Goal: Communication & Community: Participate in discussion

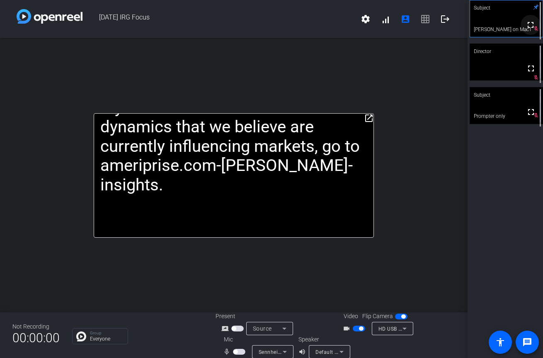
click at [531, 30] on mat-icon "fullscreen" at bounding box center [531, 25] width 10 height 10
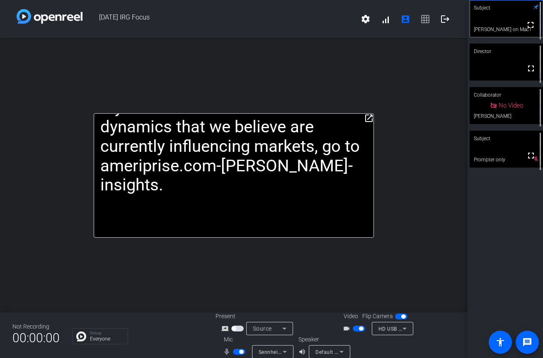
click at [291, 347] on div "Sennheiser XS LAV USB-C (1377:10fe)" at bounding box center [272, 351] width 41 height 13
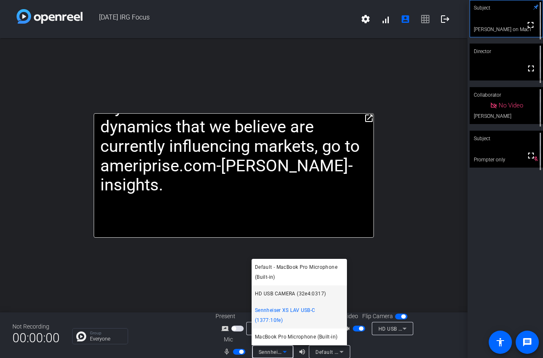
click at [291, 297] on span "HD USB CAMERA (32e4:0317)" at bounding box center [290, 294] width 71 height 10
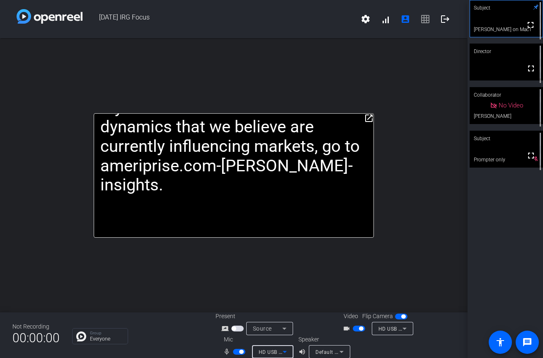
click at [286, 349] on icon at bounding box center [285, 352] width 10 height 10
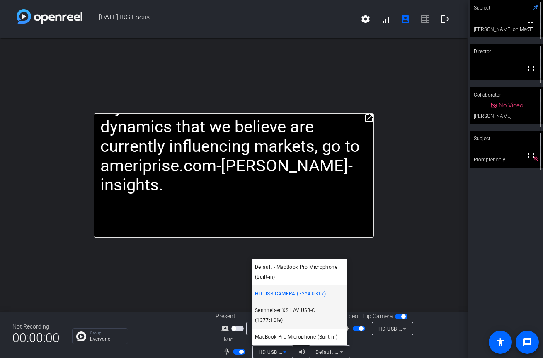
click at [294, 314] on span "Sennheiser XS LAV USB-C (1377:10fe)" at bounding box center [299, 315] width 89 height 20
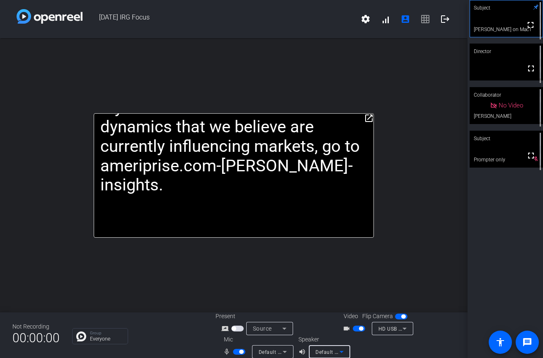
click at [337, 353] on icon at bounding box center [342, 352] width 10 height 10
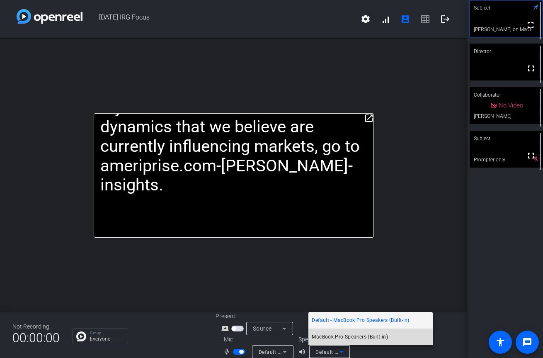
click at [343, 339] on span "MacBook Pro Speakers (Built-in)" at bounding box center [350, 337] width 76 height 10
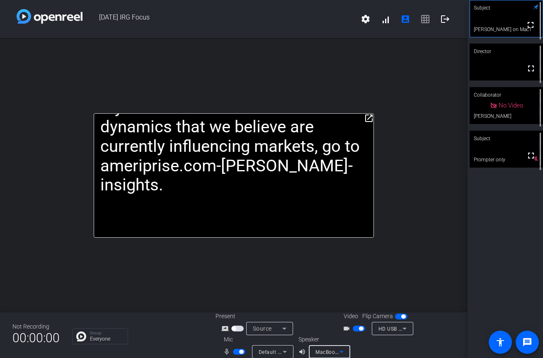
click at [275, 352] on span "Default - MacBook Pro Microphone (Built-in)" at bounding box center [312, 351] width 107 height 7
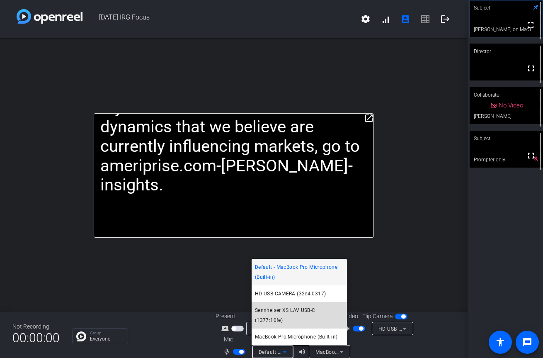
click at [294, 311] on span "Sennheiser XS LAV USB-C (1377:10fe)" at bounding box center [299, 315] width 89 height 20
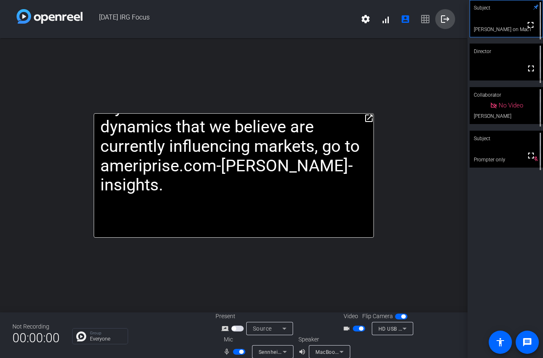
click at [450, 25] on span at bounding box center [446, 19] width 20 height 20
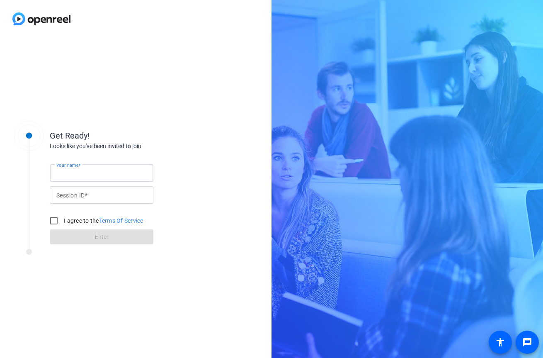
click at [80, 177] on input "Your name" at bounding box center [101, 173] width 90 height 10
type input "[PERSON_NAME] on Mac"
click at [98, 194] on input "Session ID" at bounding box center [101, 195] width 90 height 10
type input "NThz"
click at [53, 219] on input "I agree to the Terms Of Service" at bounding box center [54, 220] width 17 height 17
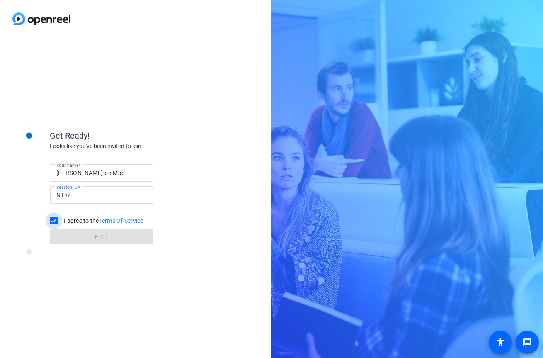
checkbox input "true"
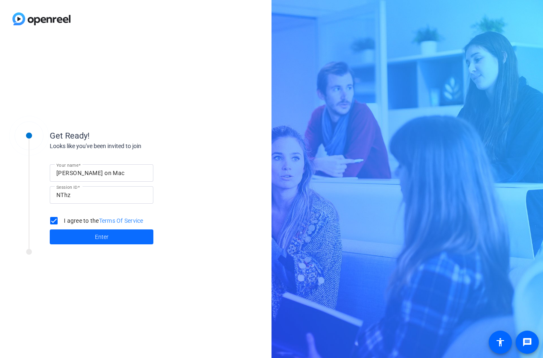
click at [68, 238] on span at bounding box center [102, 237] width 104 height 20
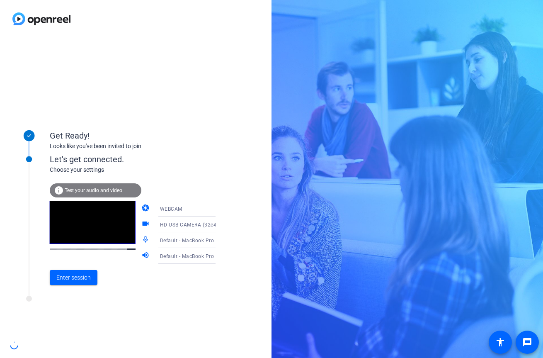
click at [175, 241] on span "Default - MacBook Pro Microphone (Built-in)" at bounding box center [213, 240] width 107 height 7
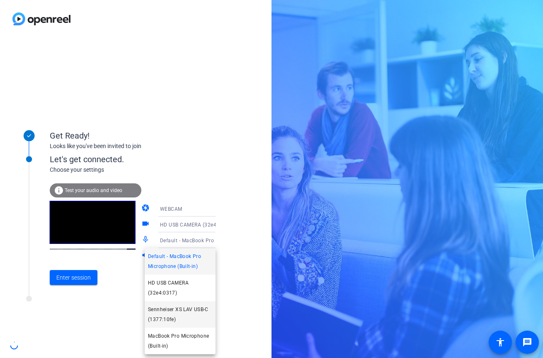
click at [170, 316] on span "Sennheiser XS LAV USB-C (1377:10fe)" at bounding box center [180, 315] width 64 height 20
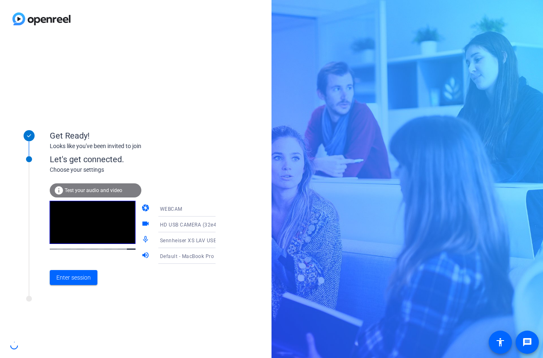
click at [116, 194] on div "info Test your audio and video" at bounding box center [96, 190] width 92 height 14
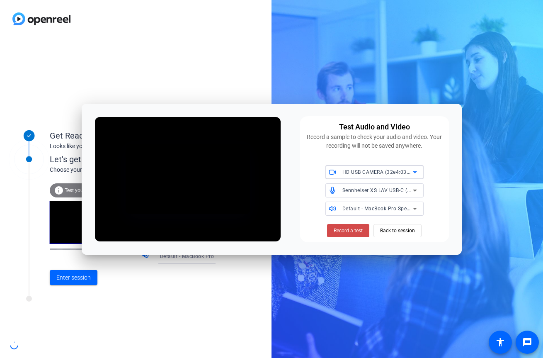
click at [360, 232] on span "Record a test" at bounding box center [348, 230] width 29 height 7
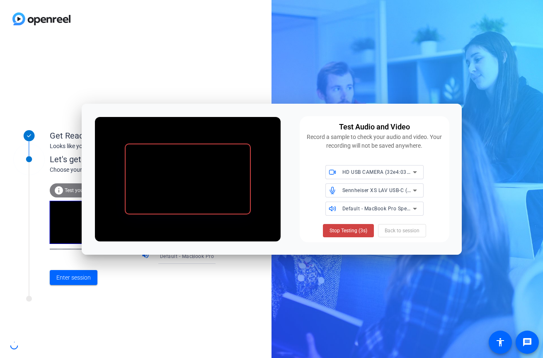
click at [360, 232] on span "Stop Testing (2s)" at bounding box center [349, 230] width 38 height 7
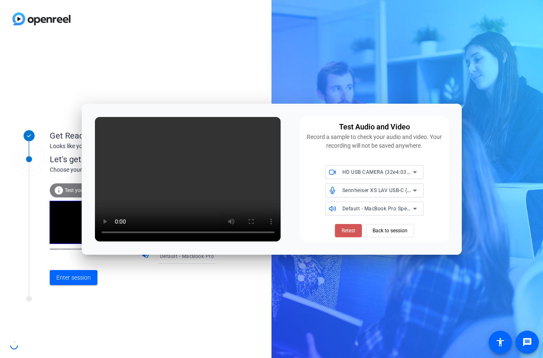
click at [360, 232] on span at bounding box center [348, 231] width 27 height 20
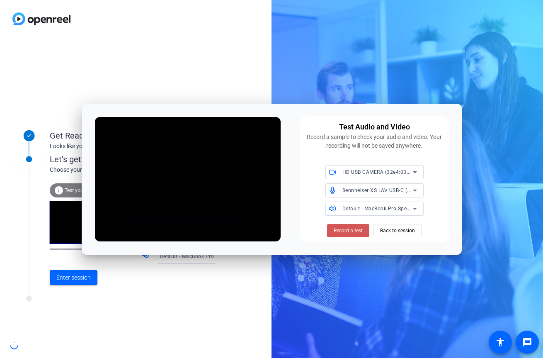
click at [360, 232] on span "Record a test" at bounding box center [348, 230] width 29 height 7
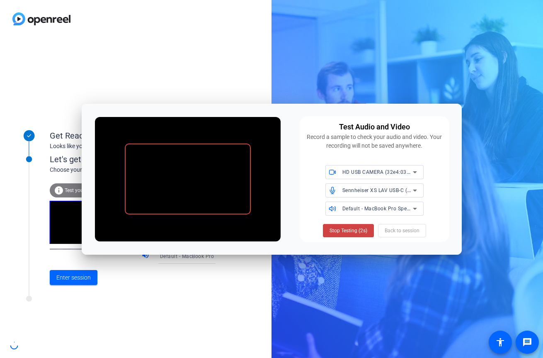
click at [360, 232] on span "Stop Testing (2s)" at bounding box center [349, 230] width 38 height 7
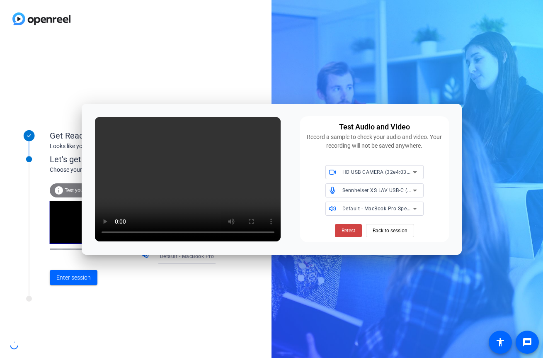
click at [363, 210] on span "Default - MacBook Pro Speakers (Built-in)" at bounding box center [393, 208] width 100 height 7
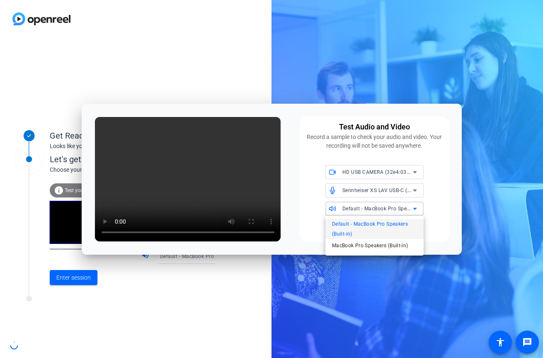
click at [363, 210] on div at bounding box center [271, 179] width 543 height 358
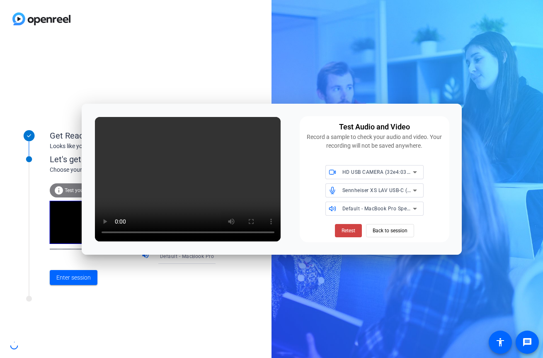
click at [369, 193] on div "Sennheiser XS LAV USB-C (1377:10fe)" at bounding box center [378, 190] width 71 height 10
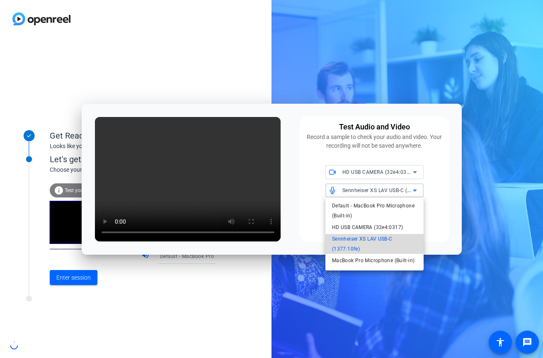
click at [363, 239] on span "Sennheiser XS LAV USB-C (1377:10fe)" at bounding box center [374, 244] width 85 height 20
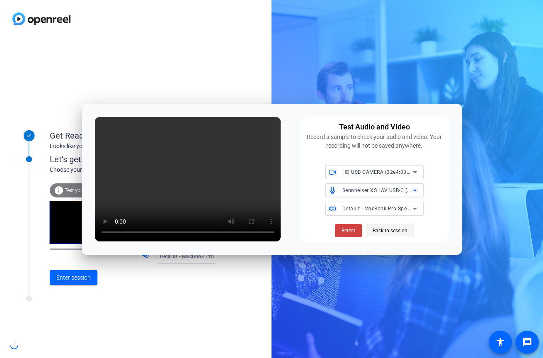
click at [378, 237] on span "Back to session" at bounding box center [390, 231] width 35 height 16
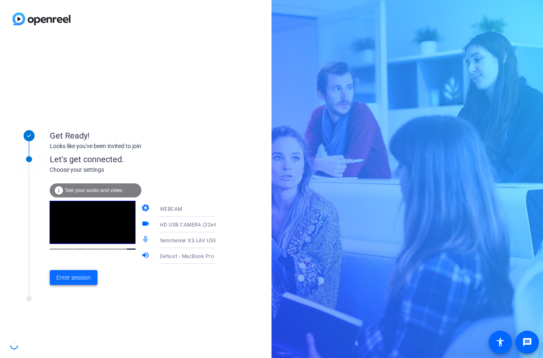
click at [63, 280] on span "Enter session" at bounding box center [73, 277] width 34 height 9
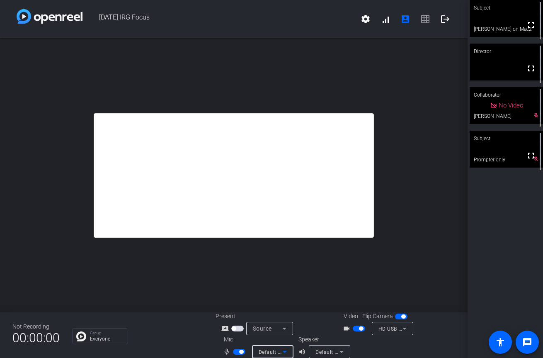
click at [280, 356] on icon at bounding box center [285, 352] width 10 height 10
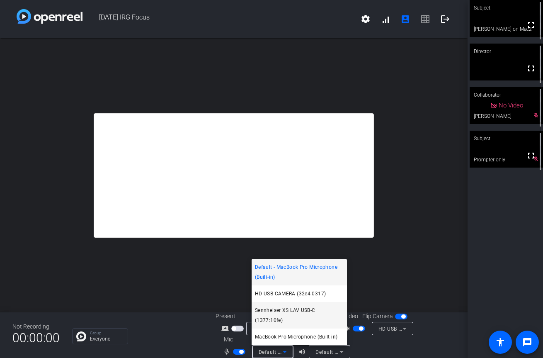
click at [288, 319] on span "Sennheiser XS LAV USB-C (1377:10fe)" at bounding box center [299, 315] width 89 height 20
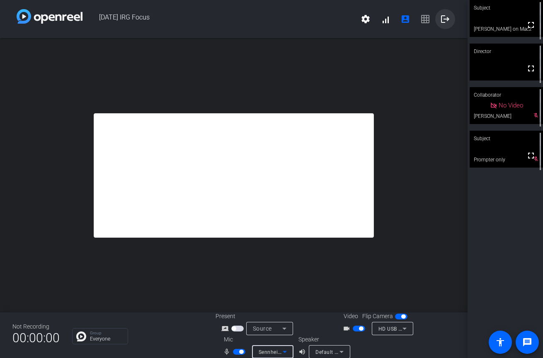
click at [450, 20] on mat-icon "logout" at bounding box center [446, 19] width 10 height 10
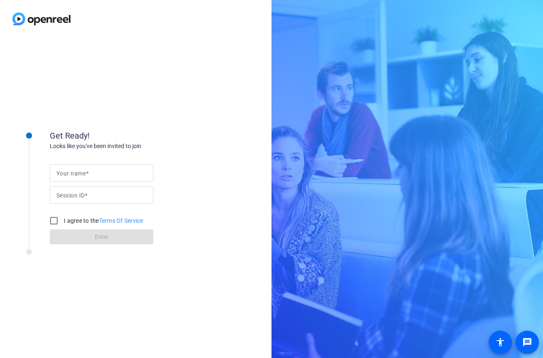
click at [55, 173] on div "Your name" at bounding box center [102, 172] width 104 height 17
click at [60, 176] on input "Your name" at bounding box center [101, 173] width 90 height 10
type input "[PERSON_NAME] on Mac"
click at [100, 200] on input "Session ID" at bounding box center [101, 195] width 90 height 10
type input "NThz"
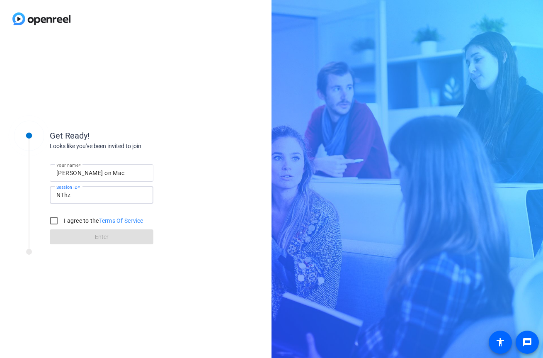
click at [80, 214] on div "I agree to the Terms Of Service" at bounding box center [95, 220] width 98 height 17
click at [63, 219] on div at bounding box center [54, 221] width 20 height 20
checkbox input "true"
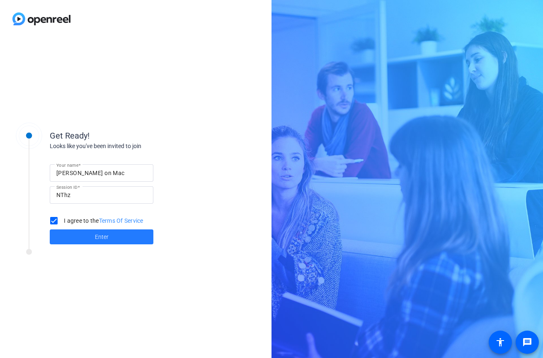
click at [71, 237] on span at bounding box center [102, 237] width 104 height 20
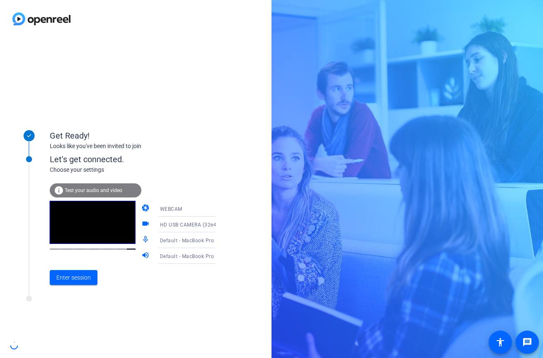
click at [101, 195] on div "info Test your audio and video" at bounding box center [96, 190] width 92 height 14
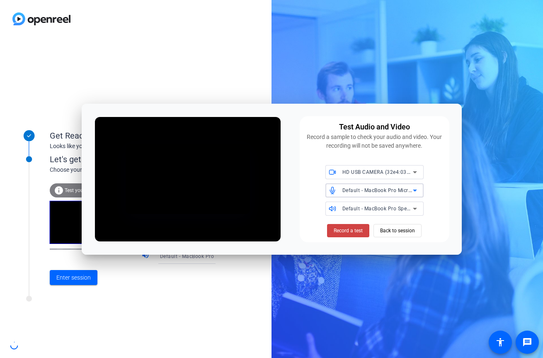
click at [376, 192] on span "Default - MacBook Pro Microphone (Built-in)" at bounding box center [396, 190] width 107 height 7
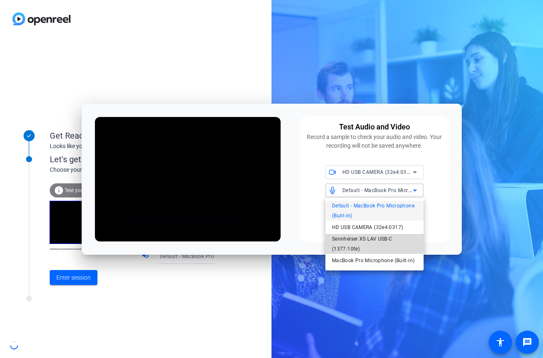
click at [349, 239] on span "Sennheiser XS LAV USB-C (1377:10fe)" at bounding box center [374, 244] width 85 height 20
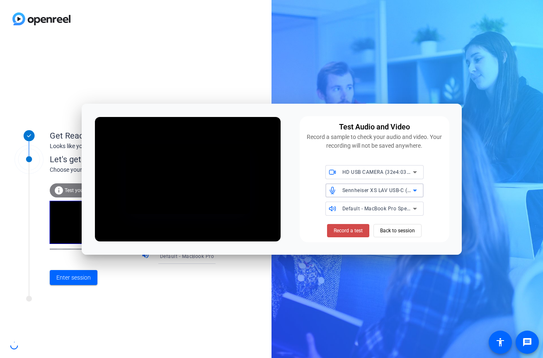
click at [349, 232] on span "Record a test" at bounding box center [348, 230] width 29 height 7
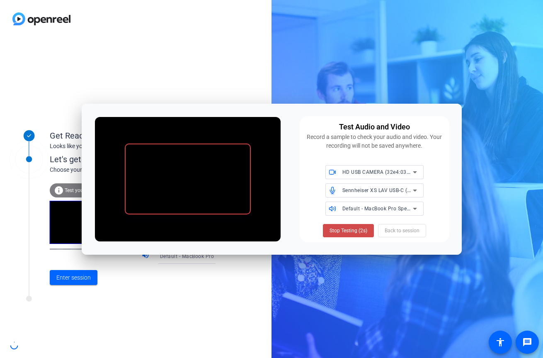
click at [349, 231] on span "Stop Testing (2s)" at bounding box center [349, 230] width 38 height 7
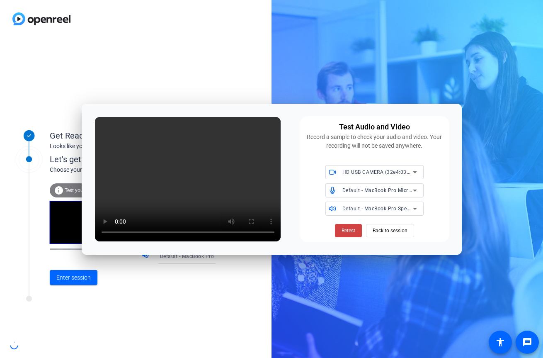
click at [396, 190] on span "Default - MacBook Pro Microphone (Built-in)" at bounding box center [396, 190] width 107 height 7
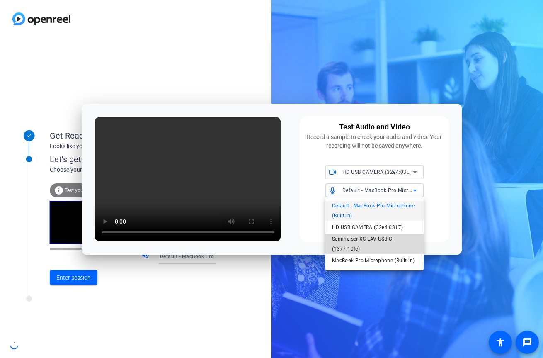
click at [348, 240] on span "Sennheiser XS LAV USB-C (1377:10fe)" at bounding box center [374, 244] width 85 height 20
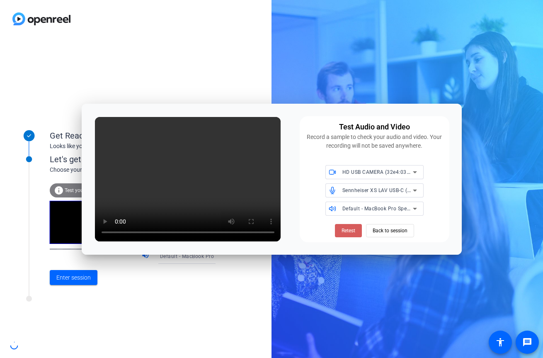
click at [351, 231] on span "Retest" at bounding box center [349, 230] width 14 height 7
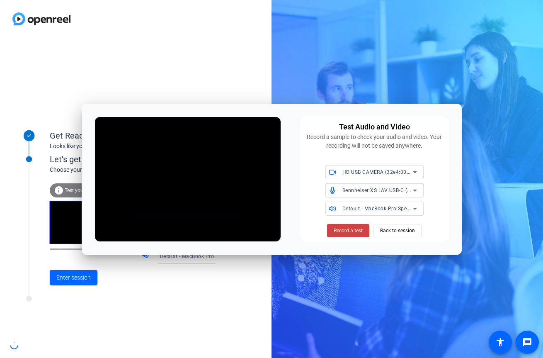
click at [351, 231] on span "Record a test" at bounding box center [348, 230] width 29 height 7
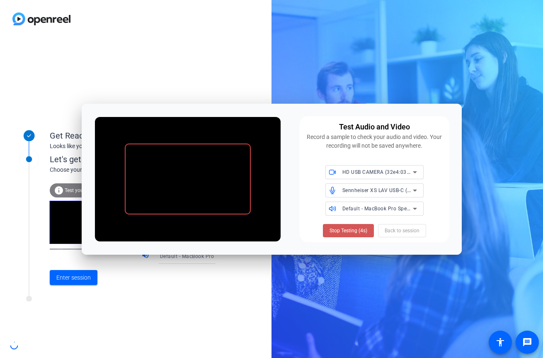
click at [351, 231] on span "Stop Testing (4s)" at bounding box center [349, 230] width 38 height 7
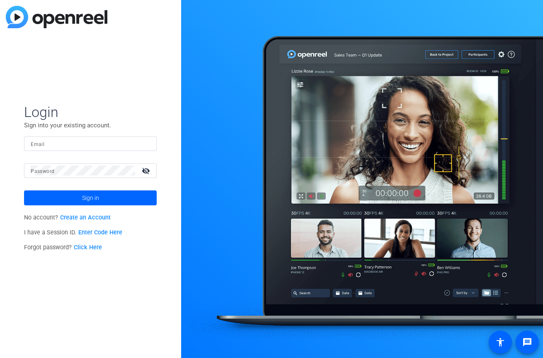
click at [61, 137] on div at bounding box center [90, 143] width 119 height 15
click at [59, 141] on input "Email" at bounding box center [90, 144] width 119 height 10
type input "a"
type input "[PERSON_NAME] on Mac"
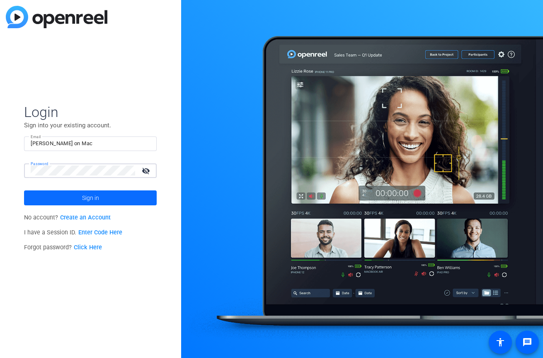
click at [63, 195] on span at bounding box center [90, 198] width 133 height 20
click at [85, 235] on link "Enter Code Here" at bounding box center [100, 232] width 44 height 7
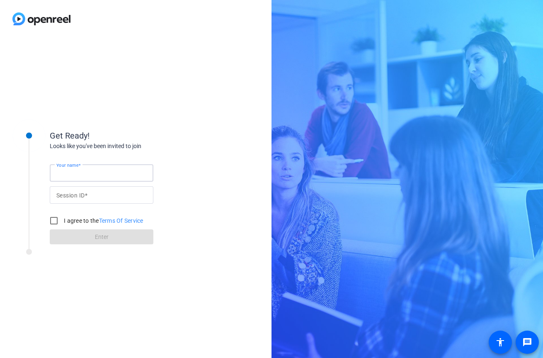
click at [105, 176] on input "Your name" at bounding box center [101, 173] width 90 height 10
type input "[PERSON_NAME] on Mac"
click at [107, 191] on input "Session ID" at bounding box center [101, 195] width 90 height 10
type input "NThz"
click at [90, 218] on label "I agree to the Terms Of Service" at bounding box center [102, 221] width 81 height 8
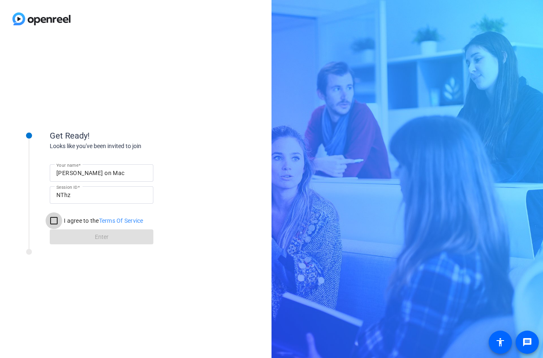
click at [62, 218] on input "I agree to the Terms Of Service" at bounding box center [54, 220] width 17 height 17
checkbox input "true"
click at [91, 236] on span at bounding box center [102, 237] width 104 height 20
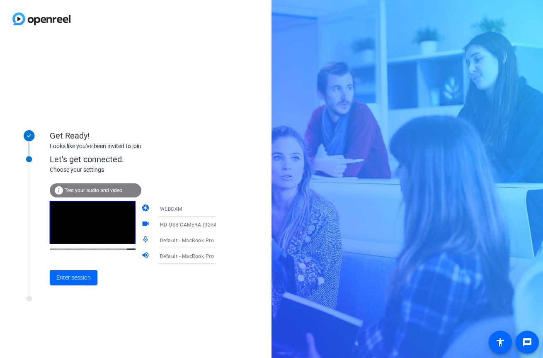
click at [168, 237] on div "Default - MacBook Pro Microphone (Built-in)" at bounding box center [191, 240] width 62 height 10
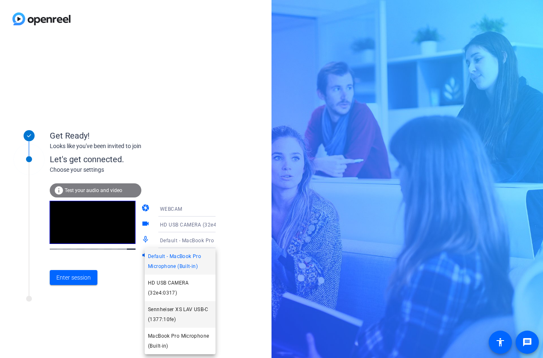
click at [163, 319] on span "Sennheiser XS LAV USB-C (1377:10fe)" at bounding box center [180, 315] width 64 height 20
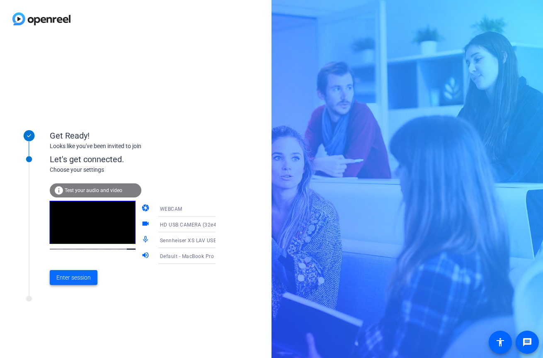
click at [76, 283] on span at bounding box center [74, 278] width 48 height 20
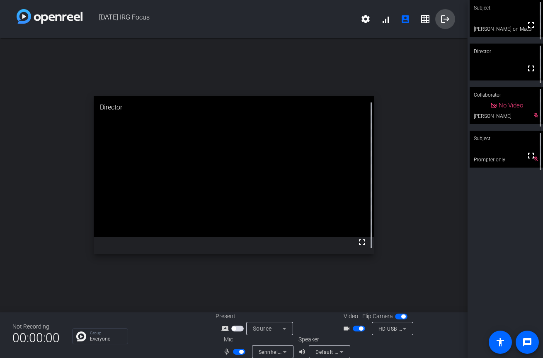
click at [448, 20] on mat-icon "logout" at bounding box center [446, 19] width 10 height 10
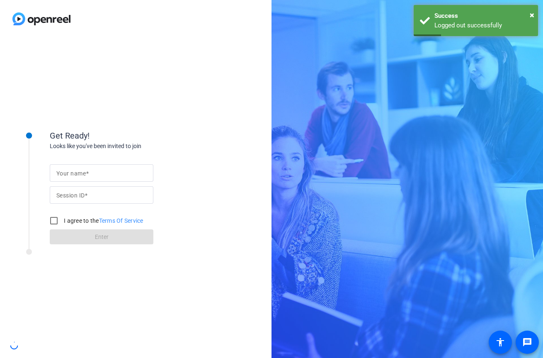
click at [134, 170] on input "Your name" at bounding box center [101, 173] width 90 height 10
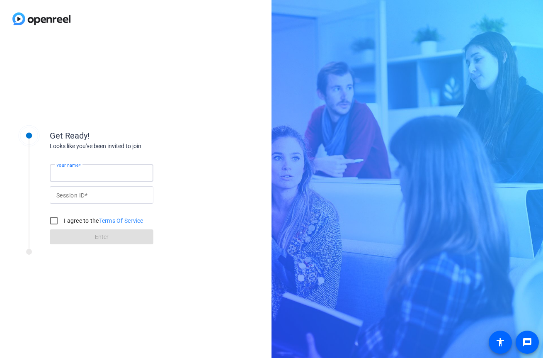
type input "[PERSON_NAME] on Mac"
click at [124, 195] on input "Session ID" at bounding box center [101, 195] width 90 height 10
type input "NThz"
click at [94, 220] on label "I agree to the Terms Of Service" at bounding box center [102, 221] width 81 height 8
click at [62, 220] on input "I agree to the Terms Of Service" at bounding box center [54, 220] width 17 height 17
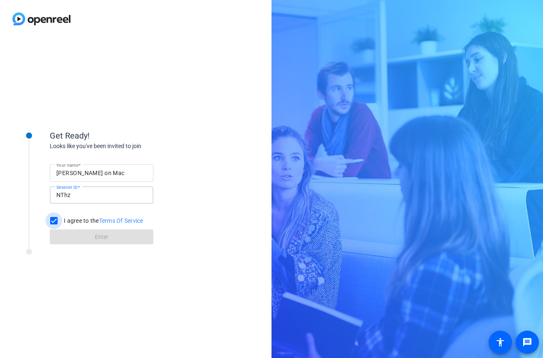
checkbox input "true"
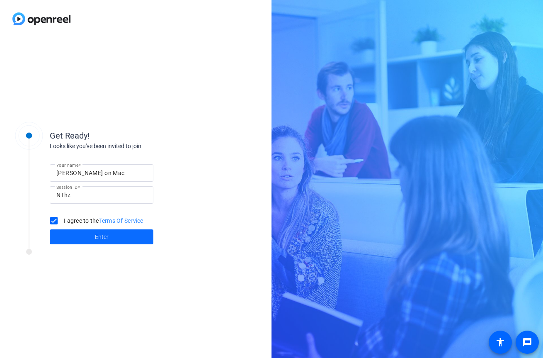
click at [89, 227] on span at bounding box center [102, 237] width 104 height 20
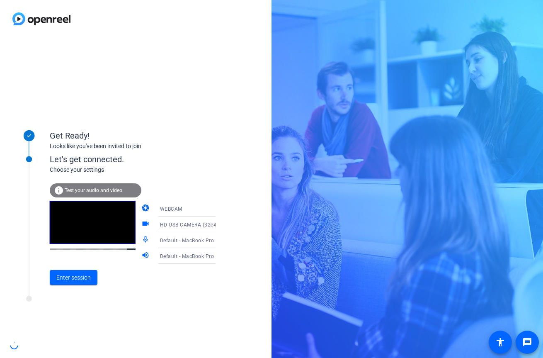
click at [109, 196] on div "info Test your audio and video" at bounding box center [96, 190] width 92 height 14
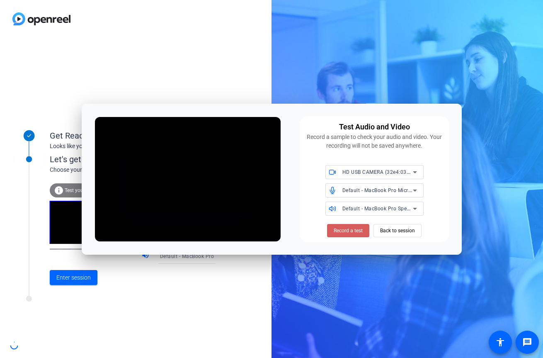
click at [357, 236] on span at bounding box center [348, 231] width 42 height 20
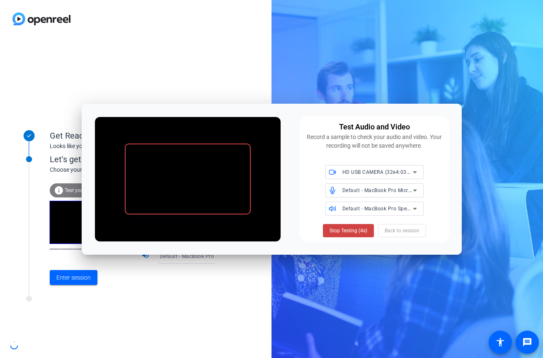
click at [357, 236] on span at bounding box center [348, 231] width 51 height 20
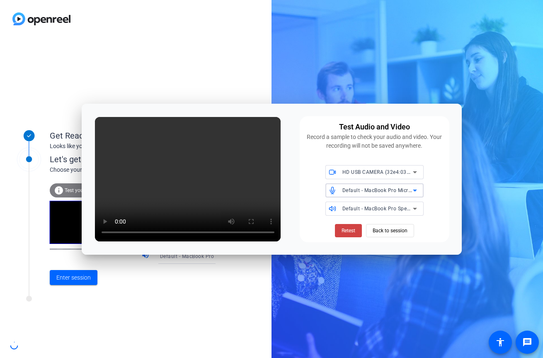
click at [390, 193] on span "Default - MacBook Pro Microphone (Built-in)" at bounding box center [396, 190] width 107 height 7
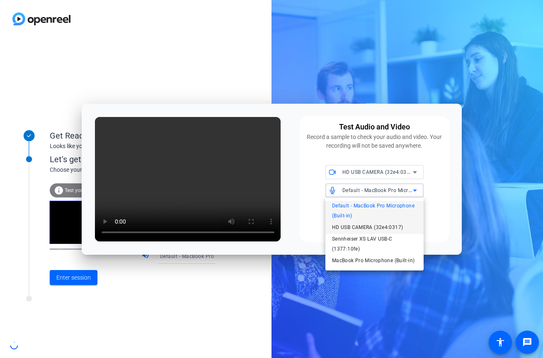
click at [376, 227] on span "HD USB CAMERA (32e4:0317)" at bounding box center [367, 227] width 71 height 10
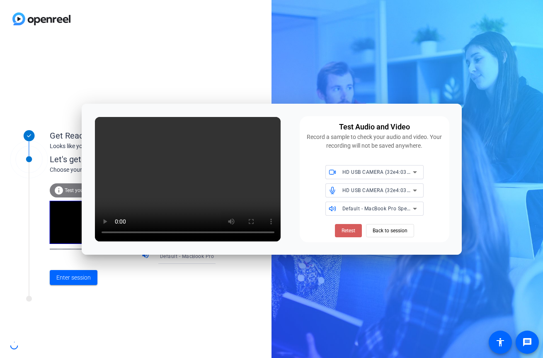
click at [358, 229] on span at bounding box center [348, 231] width 27 height 20
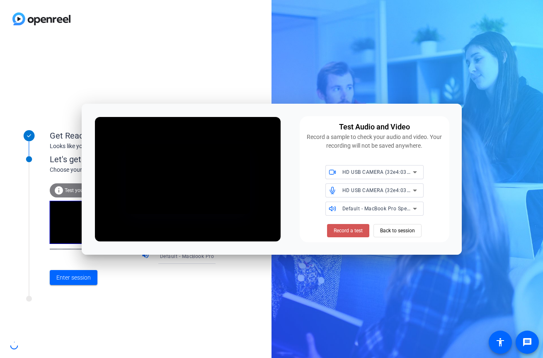
click at [358, 229] on span "Record a test" at bounding box center [348, 230] width 29 height 7
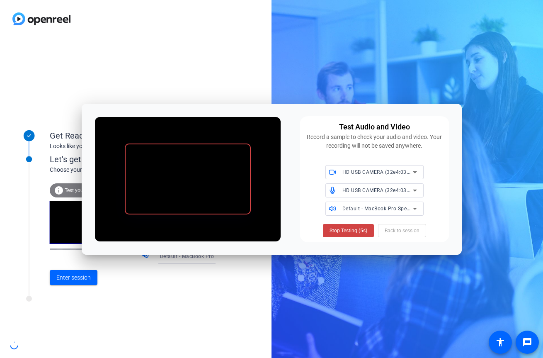
click at [358, 229] on span "Stop Testing (5s)" at bounding box center [349, 230] width 38 height 7
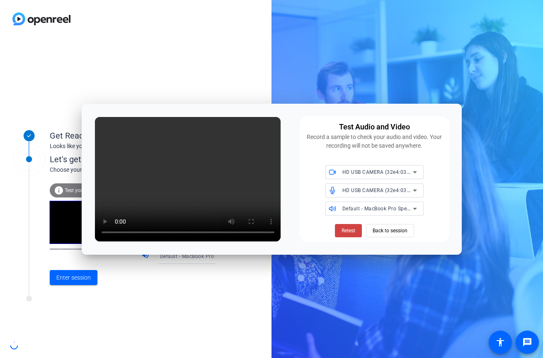
click at [383, 193] on div "HD USB CAMERA (32e4:0317)" at bounding box center [378, 190] width 71 height 10
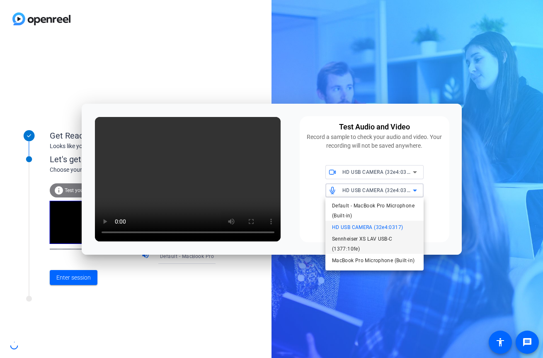
click at [366, 245] on span "Sennheiser XS LAV USB-C (1377:10fe)" at bounding box center [374, 244] width 85 height 20
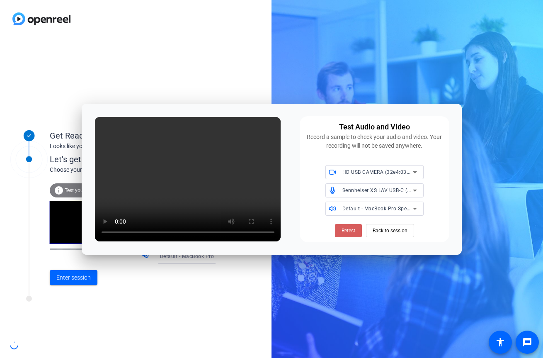
click at [355, 236] on span at bounding box center [348, 231] width 27 height 20
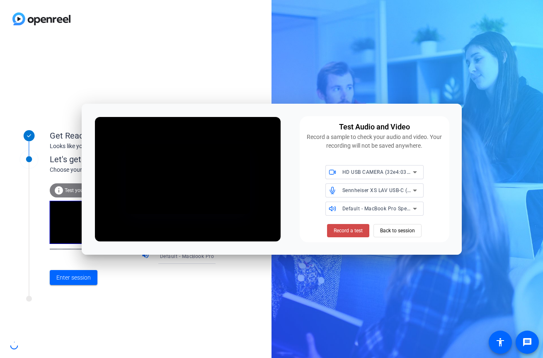
click at [355, 226] on button "Record a test" at bounding box center [348, 230] width 42 height 13
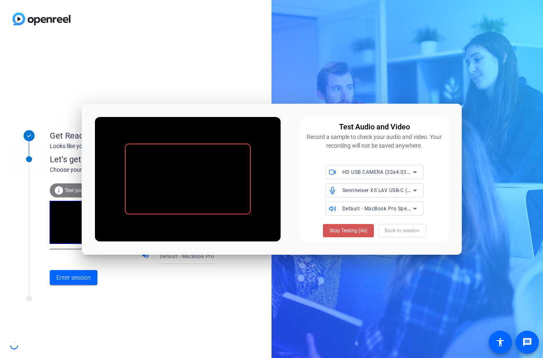
click at [355, 224] on span at bounding box center [348, 231] width 51 height 20
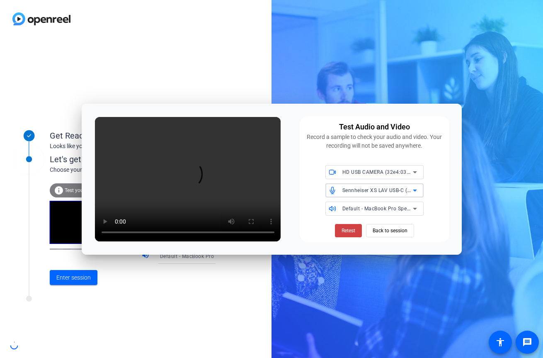
click at [381, 195] on div "Sennheiser XS LAV USB-C (1377:10fe)" at bounding box center [378, 190] width 71 height 10
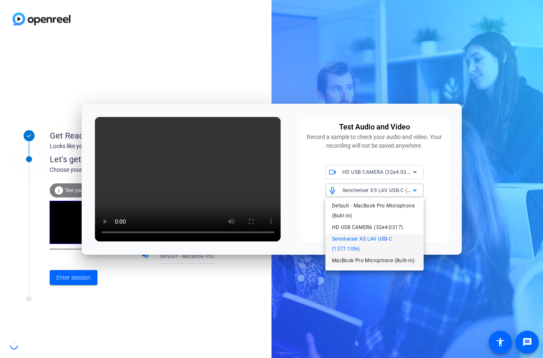
click at [356, 264] on span "MacBook Pro Microphone (Built-in)" at bounding box center [373, 261] width 83 height 10
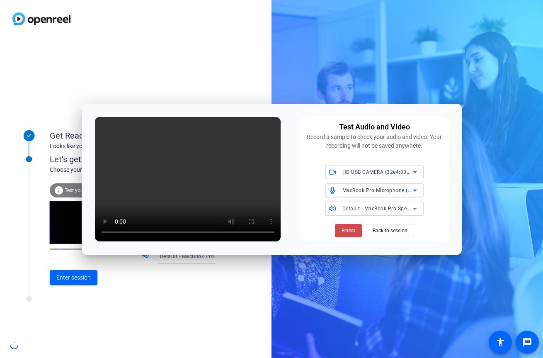
click at [353, 234] on span at bounding box center [348, 231] width 27 height 20
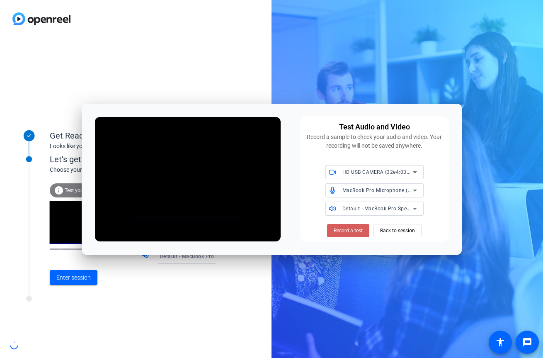
click at [353, 234] on span at bounding box center [348, 231] width 42 height 20
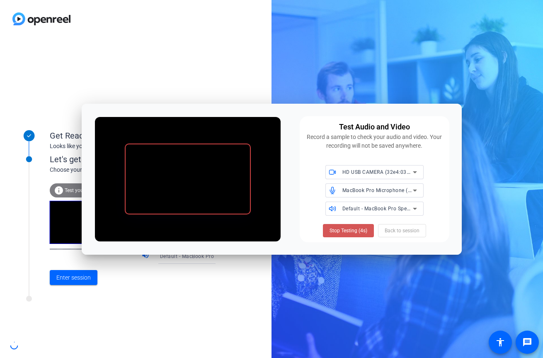
click at [353, 234] on span at bounding box center [348, 231] width 51 height 20
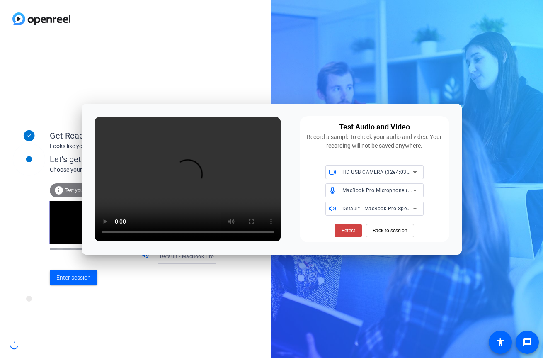
click at [401, 180] on div "HD USB CAMERA (32e4:0317) MacBook Pro Microphone (Built-in) Default - MacBook P…" at bounding box center [374, 190] width 139 height 51
click at [348, 229] on span "Retest" at bounding box center [349, 230] width 14 height 7
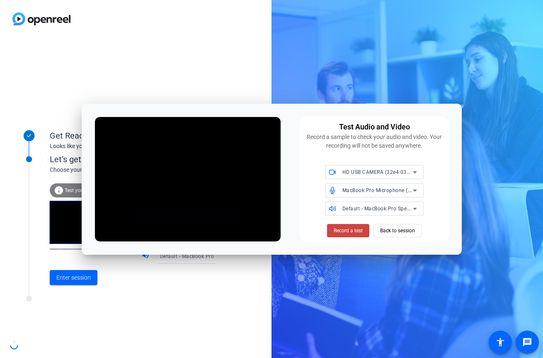
click at [348, 229] on span "Record a test" at bounding box center [348, 230] width 29 height 7
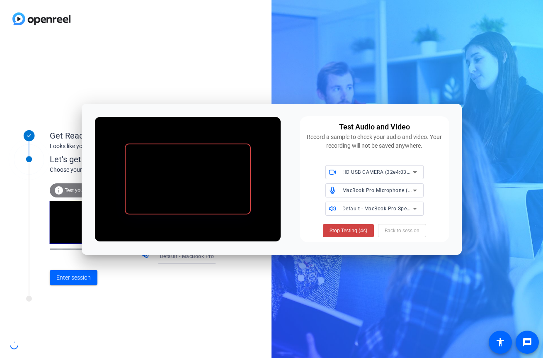
click at [348, 229] on span "Stop Testing (4s)" at bounding box center [349, 230] width 38 height 7
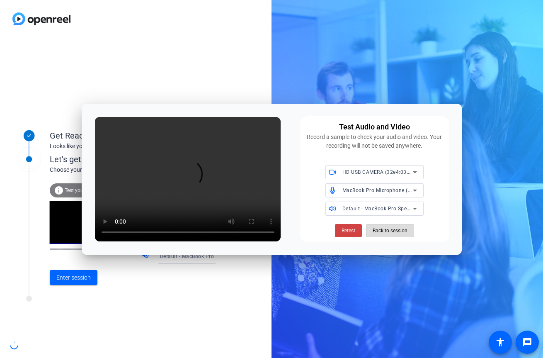
click at [373, 227] on span "Back to session" at bounding box center [390, 231] width 35 height 16
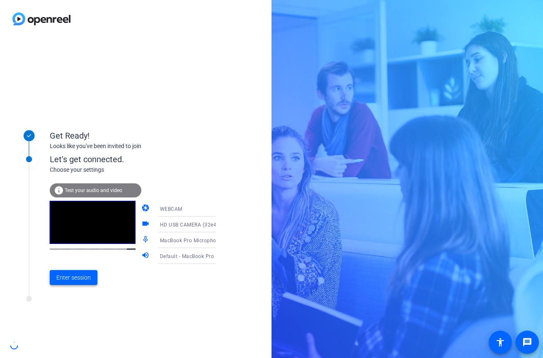
click at [56, 272] on span at bounding box center [74, 278] width 48 height 20
